Goal: Task Accomplishment & Management: Complete application form

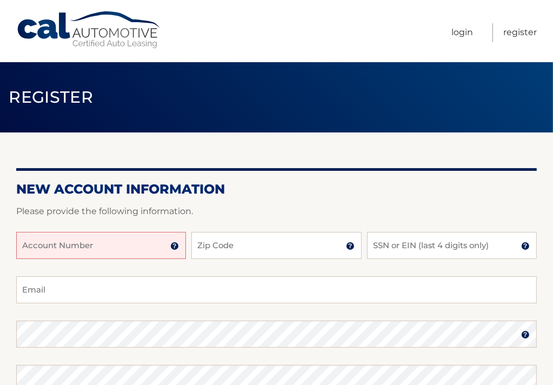
click at [28, 246] on input "Account Number" at bounding box center [101, 245] width 170 height 27
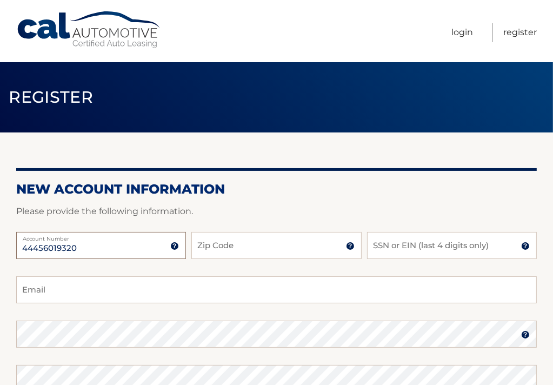
type input "44456019320"
type input "10019"
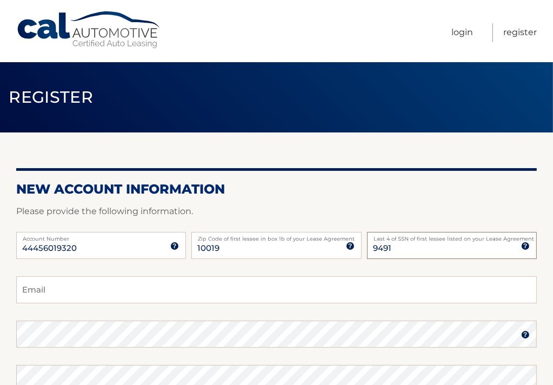
type input "9491"
click at [33, 289] on input "Email" at bounding box center [276, 289] width 520 height 27
type input "[EMAIL_ADDRESS][DOMAIN_NAME]"
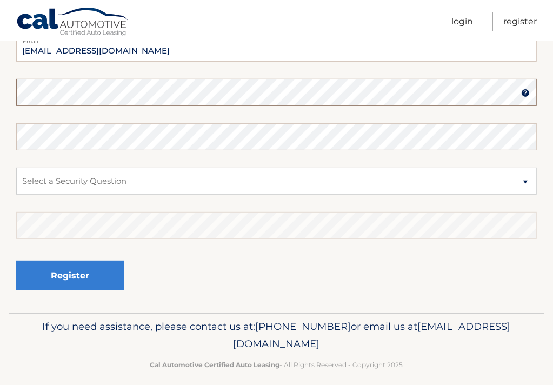
scroll to position [251, 0]
